Goal: Information Seeking & Learning: Learn about a topic

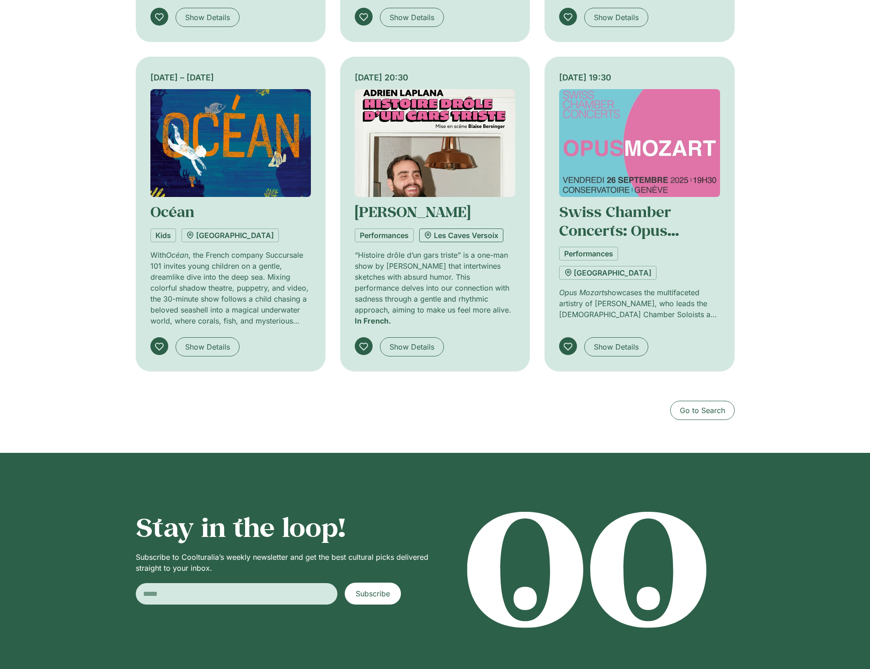
scroll to position [686, 0]
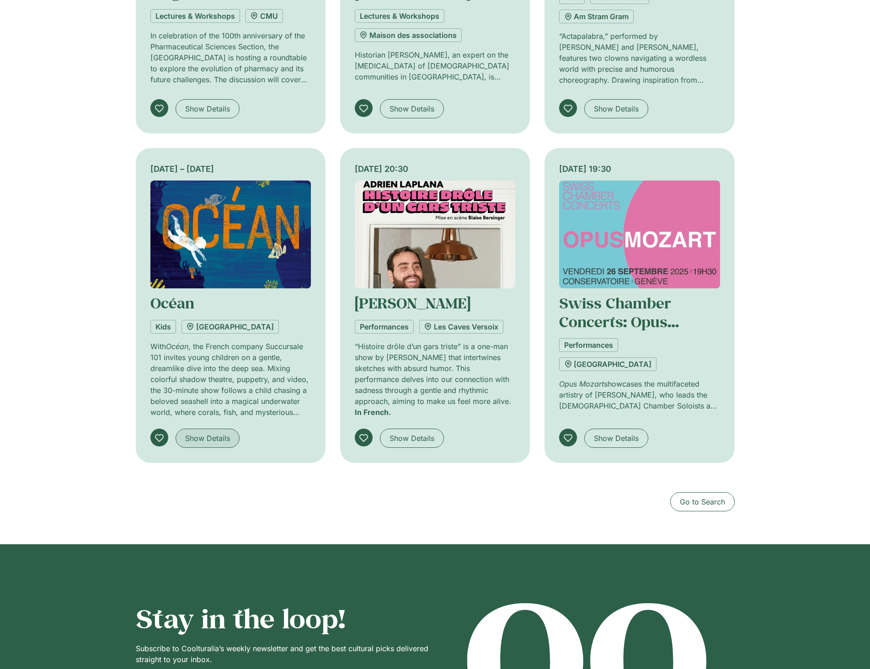
click at [193, 441] on span "Show Details" at bounding box center [207, 438] width 45 height 11
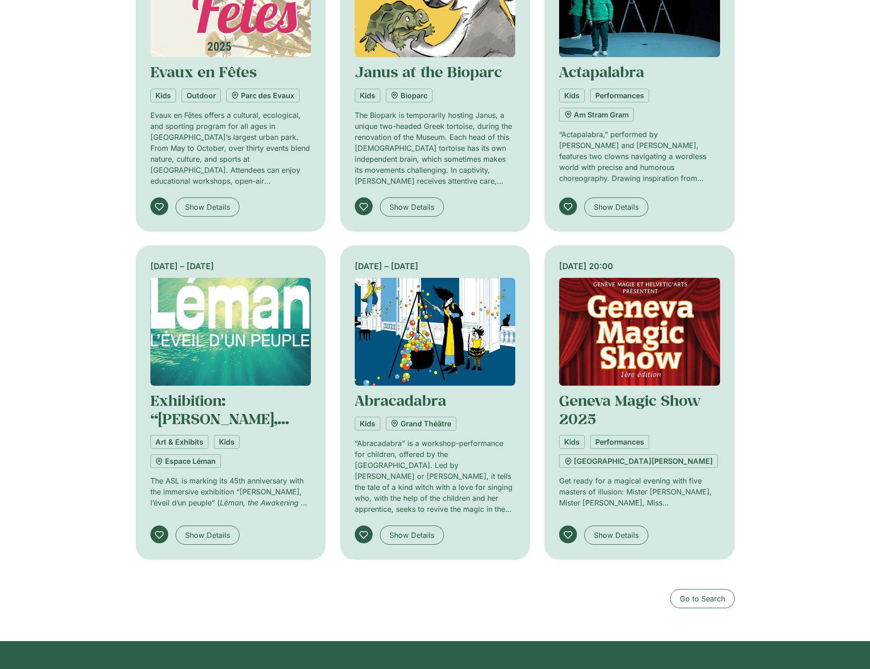
scroll to position [731, 0]
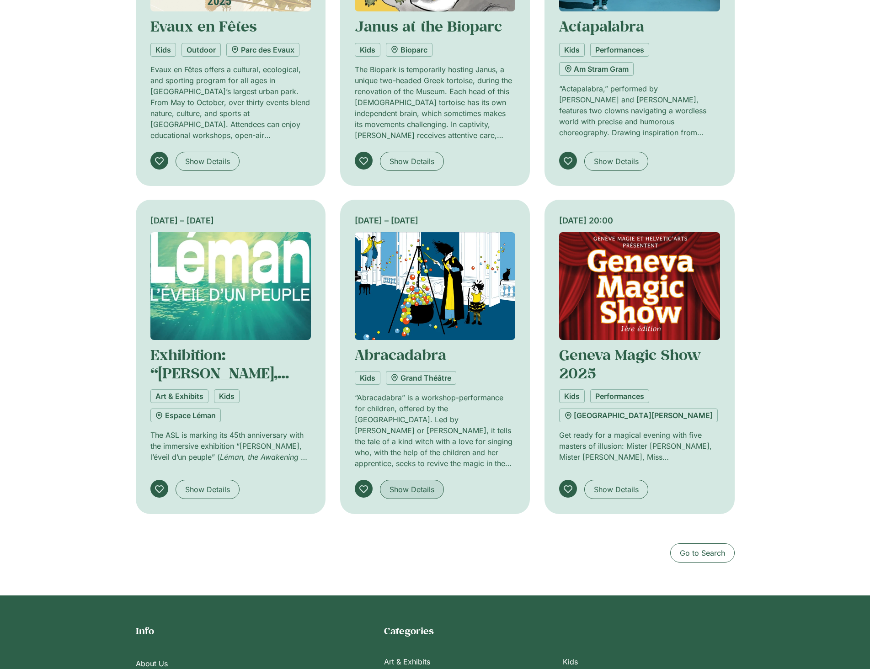
click at [421, 492] on span "Show Details" at bounding box center [411, 489] width 45 height 11
